Goal: Navigation & Orientation: Find specific page/section

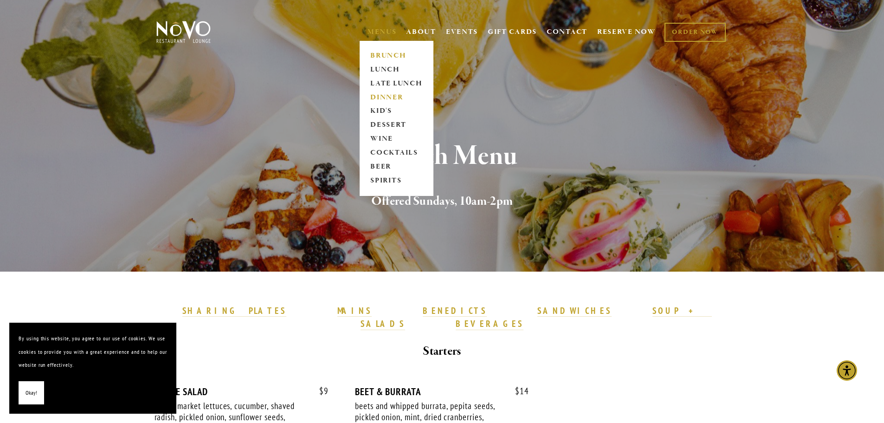
click at [386, 100] on link "DINNER" at bounding box center [396, 97] width 58 height 14
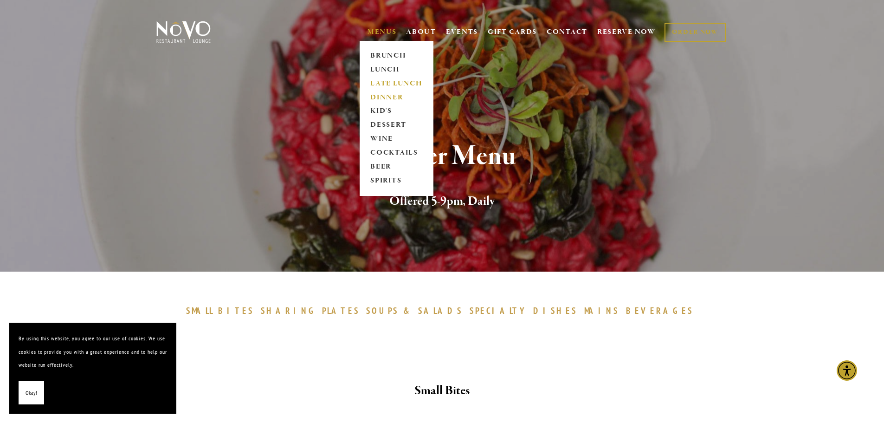
click at [391, 81] on link "LATE LUNCH" at bounding box center [396, 84] width 58 height 14
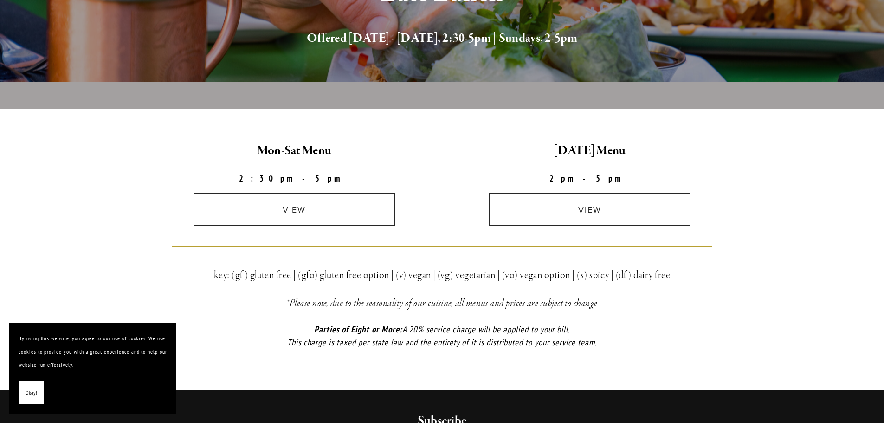
scroll to position [232, 0]
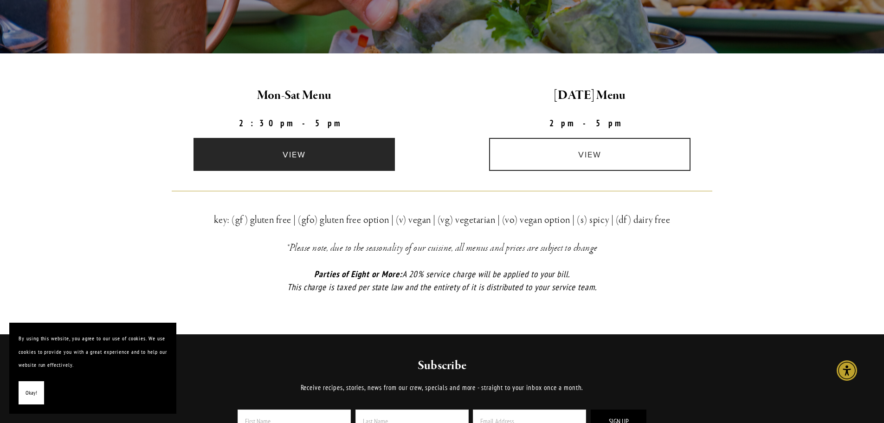
click at [360, 147] on link "view" at bounding box center [293, 154] width 201 height 33
